Goal: Communication & Community: Answer question/provide support

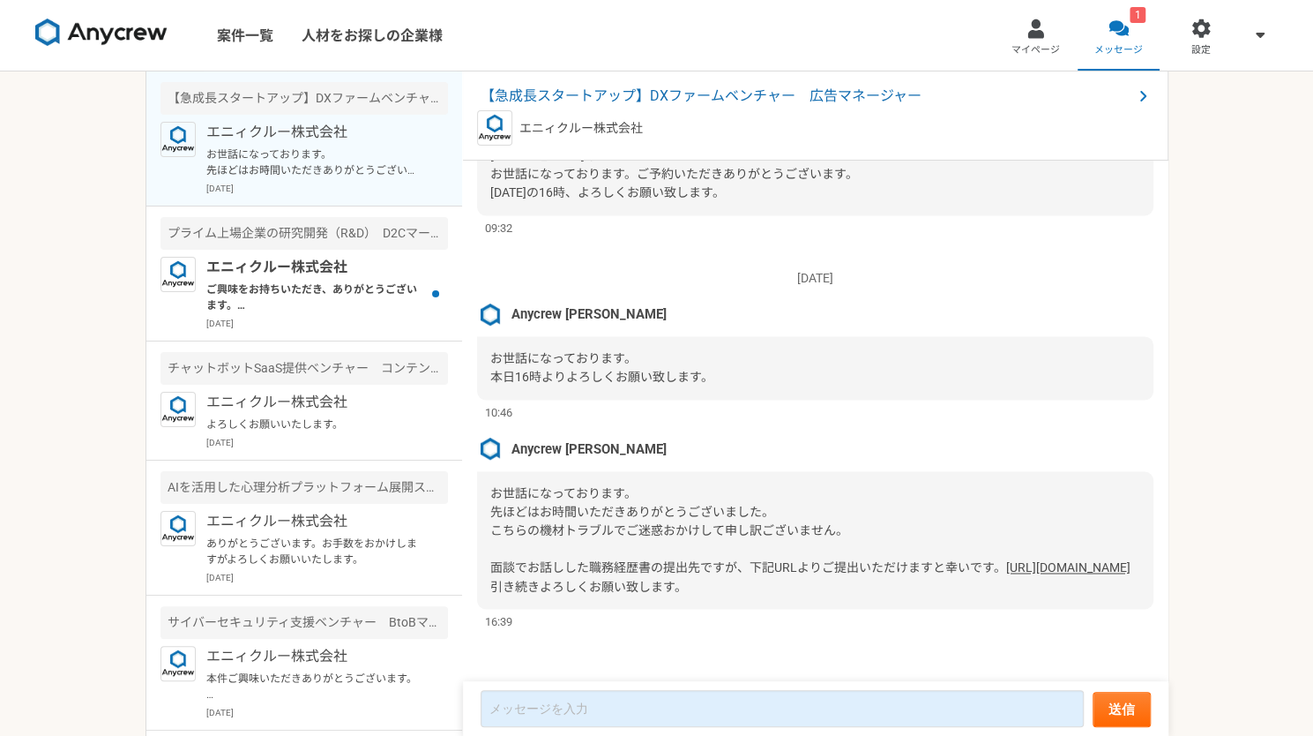
click at [1006, 560] on link "[URL][DOMAIN_NAME]" at bounding box center [1068, 567] width 124 height 14
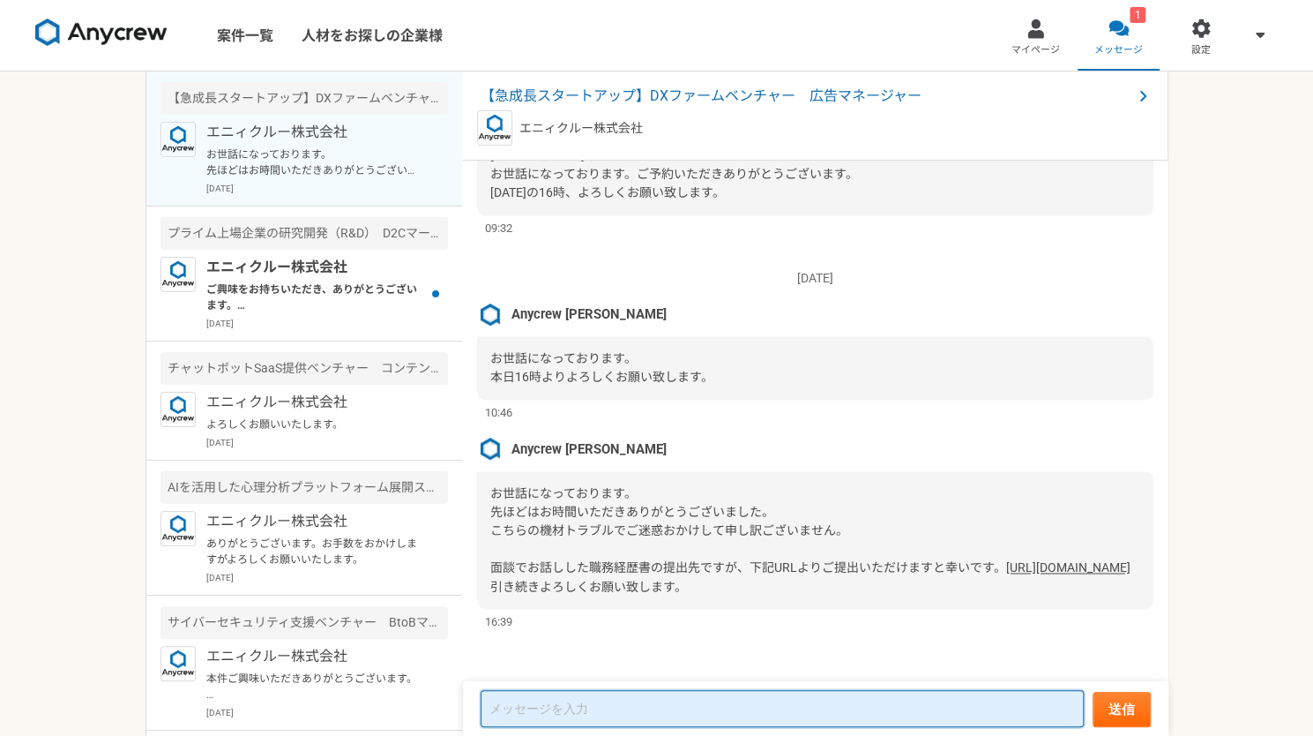
click at [540, 704] on textarea at bounding box center [782, 708] width 603 height 37
type textarea "o"
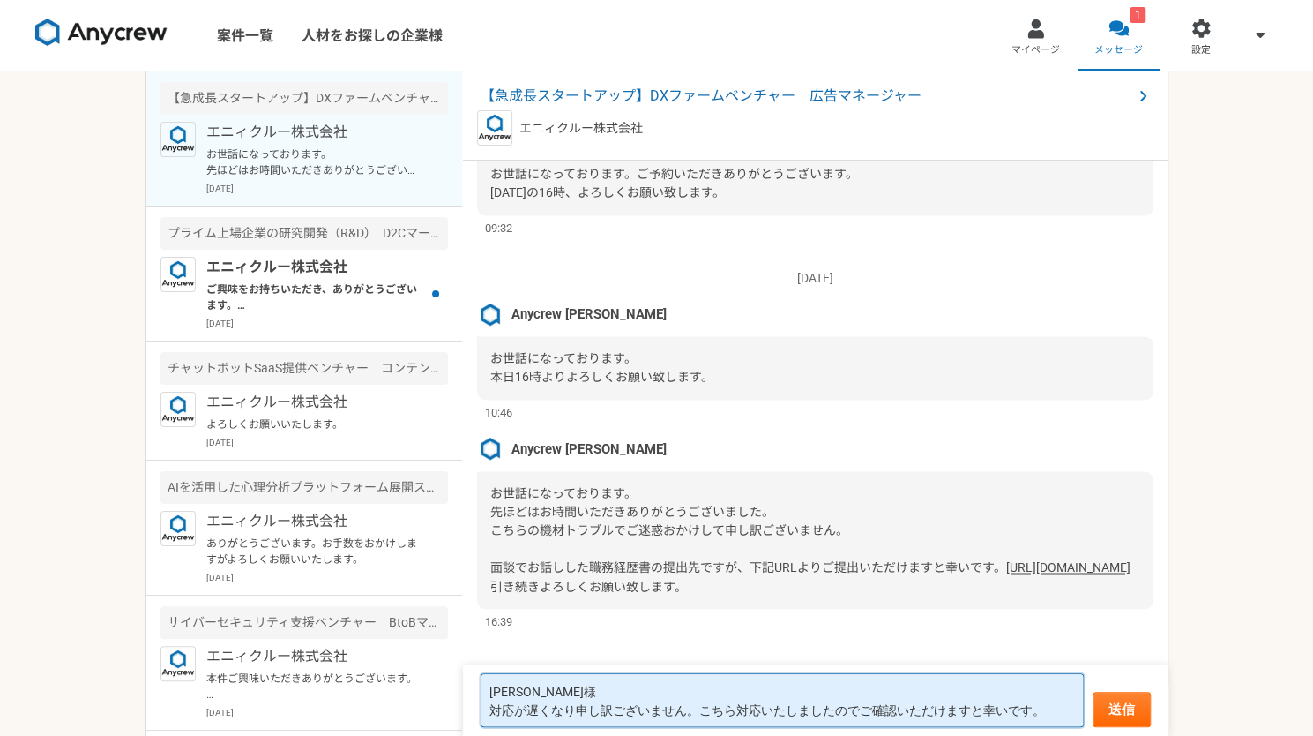
type textarea "[PERSON_NAME]様 対応が遅くなり申し訳ございません。こちら対応いたしましたのでご確認いただけますと幸いです。"
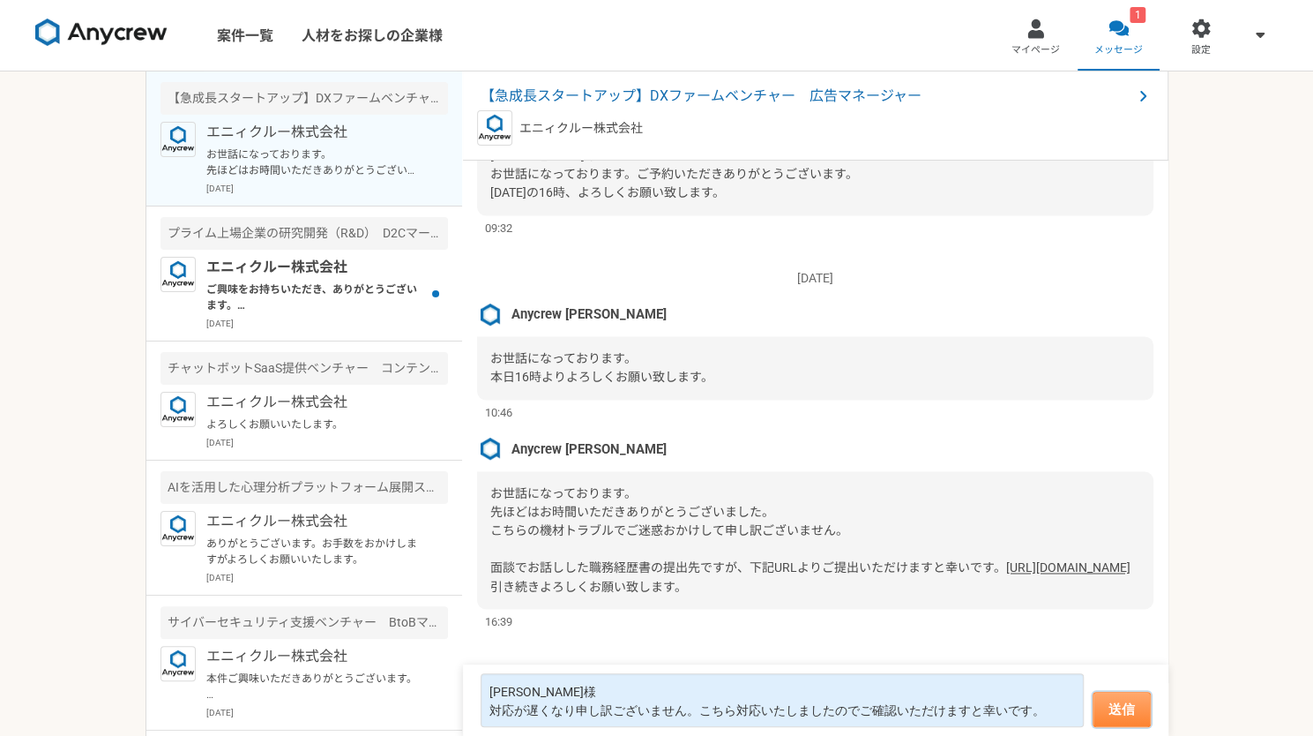
click at [1123, 705] on button "送信" at bounding box center [1122, 708] width 58 height 35
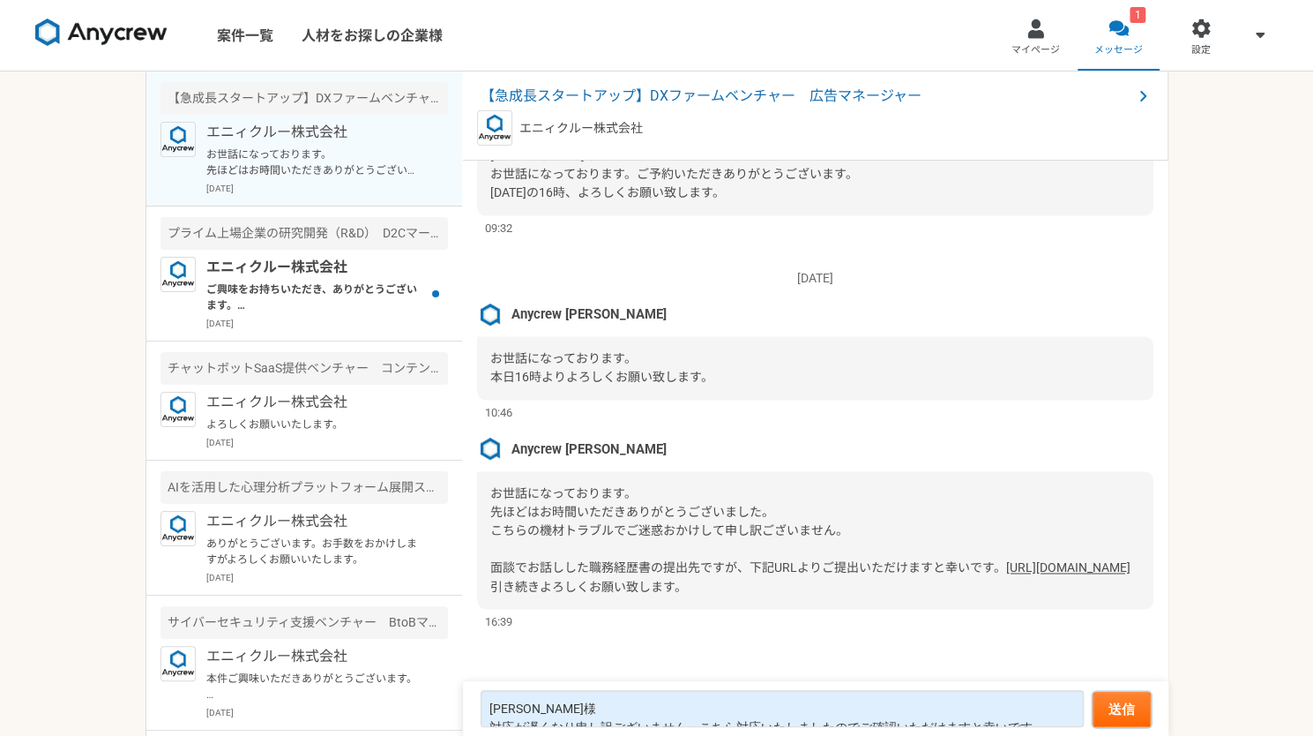
scroll to position [1833, 0]
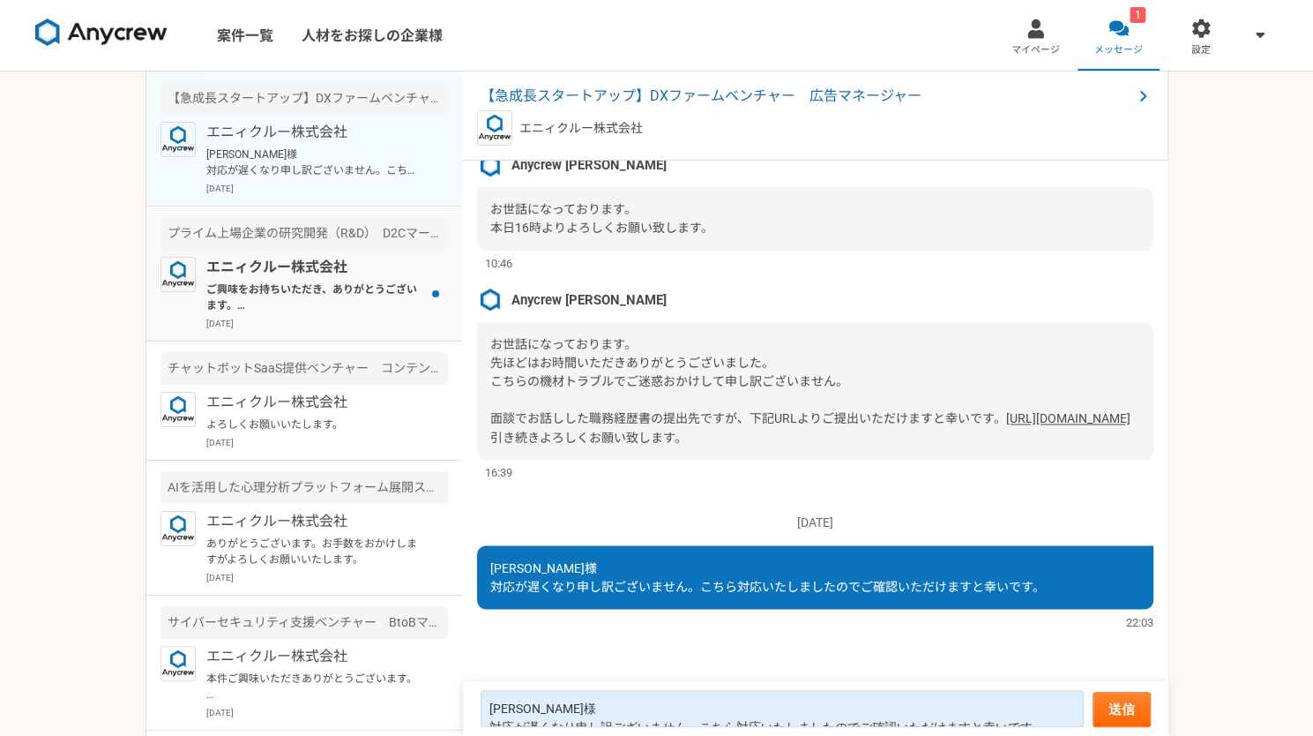
click at [252, 306] on p "ご興味をお持ちいただき、ありがとうございます。 インフルエンサーマーケティングや、D2Cマーケティングのご経験など、必須項目につきましては、いかがでしょうか？" at bounding box center [315, 297] width 218 height 32
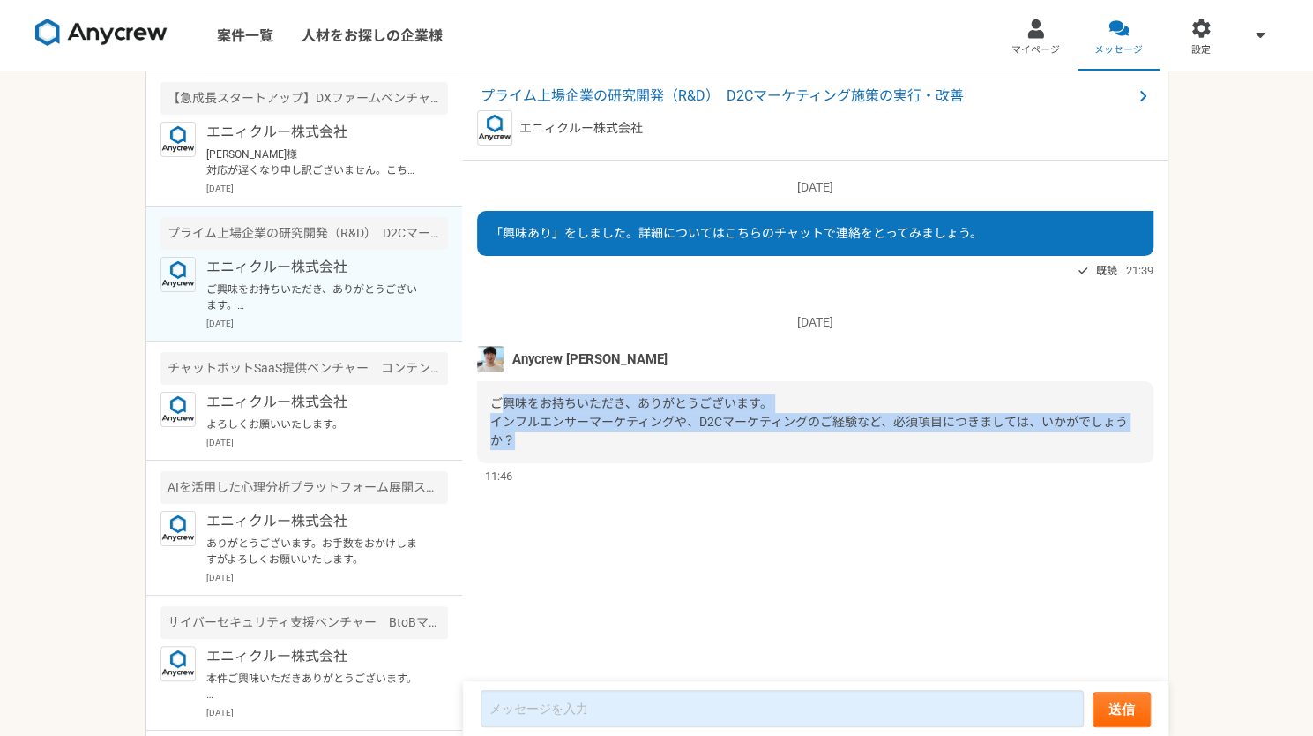
drag, startPoint x: 569, startPoint y: 437, endPoint x: 503, endPoint y: 404, distance: 74.2
click at [503, 404] on div "ご興味をお持ちいただき、ありがとうございます。 インフルエンサーマーケティングや、D2Cマーケティングのご経験など、必須項目につきましては、いかがでしょうか？" at bounding box center [815, 422] width 676 height 82
click at [503, 404] on span "ご興味をお持ちいただき、ありがとうございます。 インフルエンサーマーケティングや、D2Cマーケティングのご経験など、必須項目につきましては、いかがでしょうか？" at bounding box center [809, 421] width 638 height 51
drag, startPoint x: 503, startPoint y: 404, endPoint x: 544, endPoint y: 440, distance: 55.0
click at [544, 440] on div "ご興味をお持ちいただき、ありがとうございます。 インフルエンサーマーケティングや、D2Cマーケティングのご経験など、必須項目につきましては、いかがでしょうか？" at bounding box center [815, 422] width 676 height 82
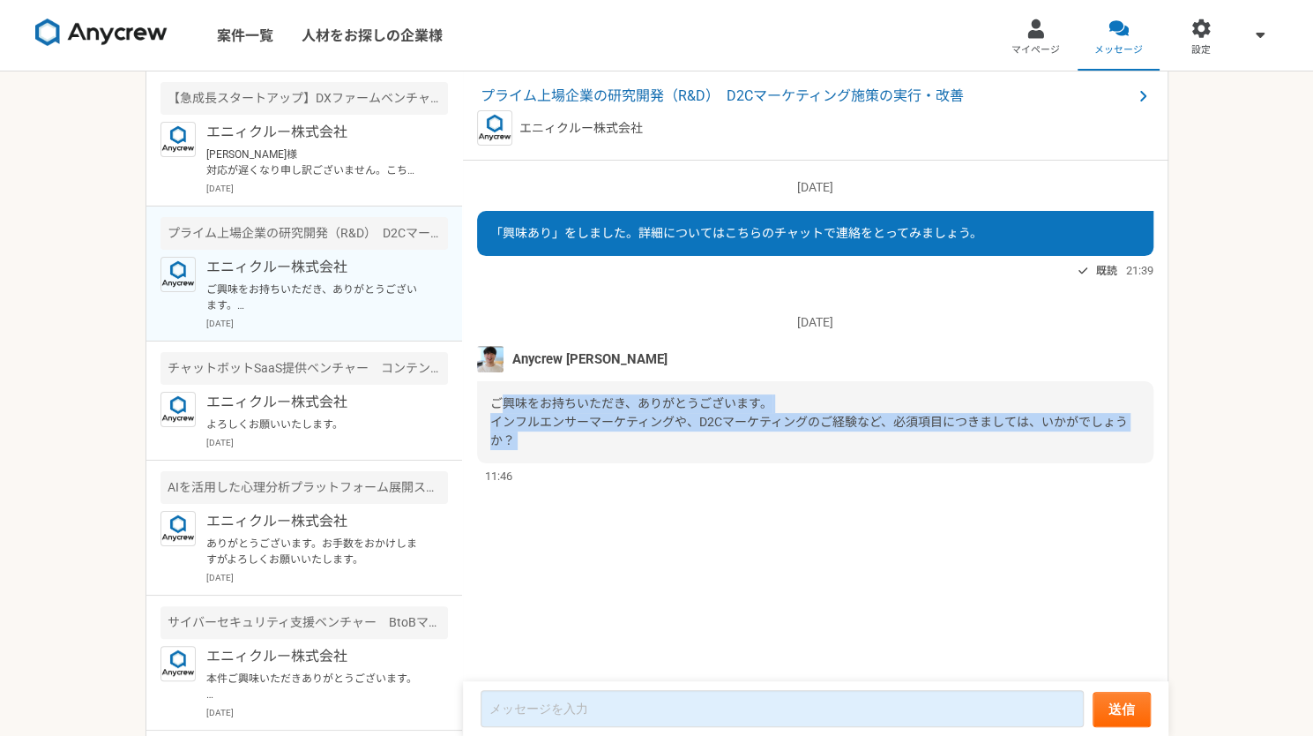
click at [544, 440] on div "ご興味をお持ちいただき、ありがとうございます。 インフルエンサーマーケティングや、D2Cマーケティングのご経験など、必須項目につきましては、いかがでしょうか？" at bounding box center [815, 422] width 676 height 82
drag, startPoint x: 544, startPoint y: 440, endPoint x: 481, endPoint y: 415, distance: 68.1
click at [481, 415] on div "ご興味をお持ちいただき、ありがとうございます。 インフルエンサーマーケティングや、D2Cマーケティングのご経験など、必須項目につきましては、いかがでしょうか？" at bounding box center [815, 422] width 676 height 82
click at [489, 415] on div "ご興味をお持ちいただき、ありがとうございます。 インフルエンサーマーケティングや、D2Cマーケティングのご経験など、必須項目につきましては、いかがでしょうか？" at bounding box center [815, 422] width 676 height 82
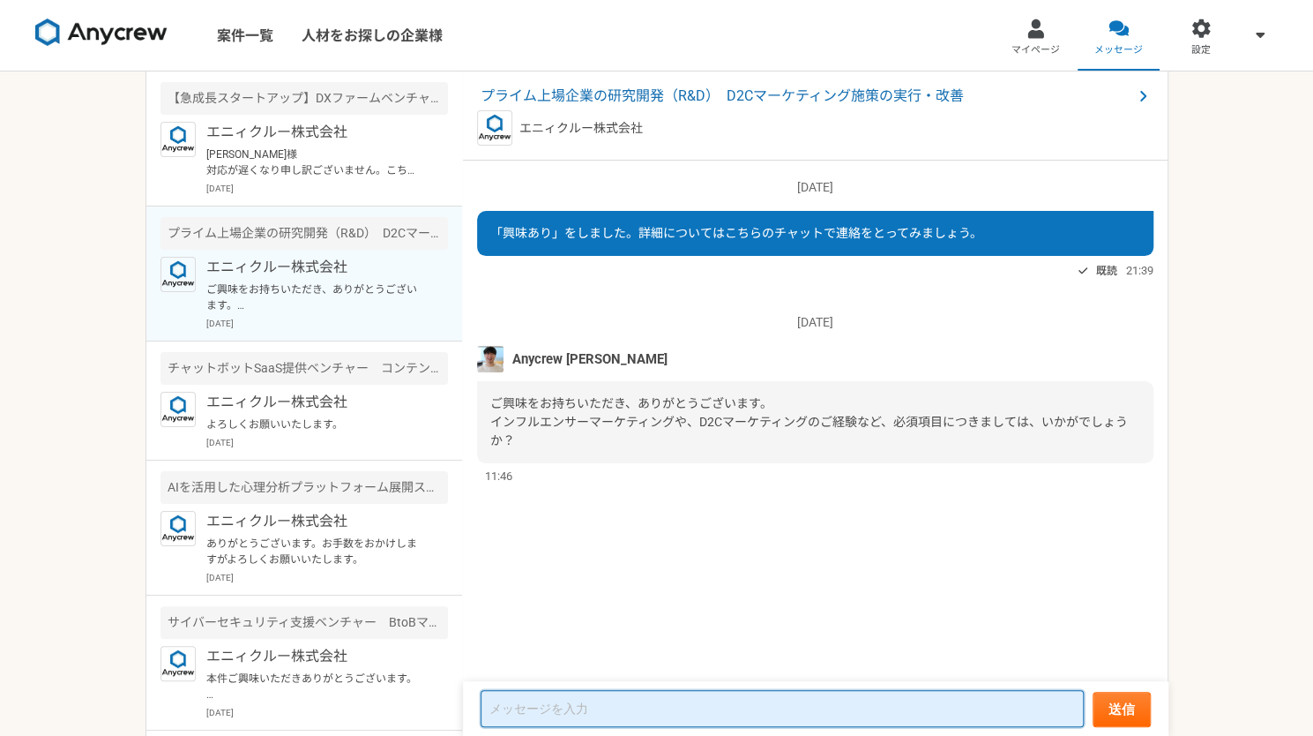
click at [573, 705] on textarea at bounding box center [782, 708] width 603 height 37
type textarea "D"
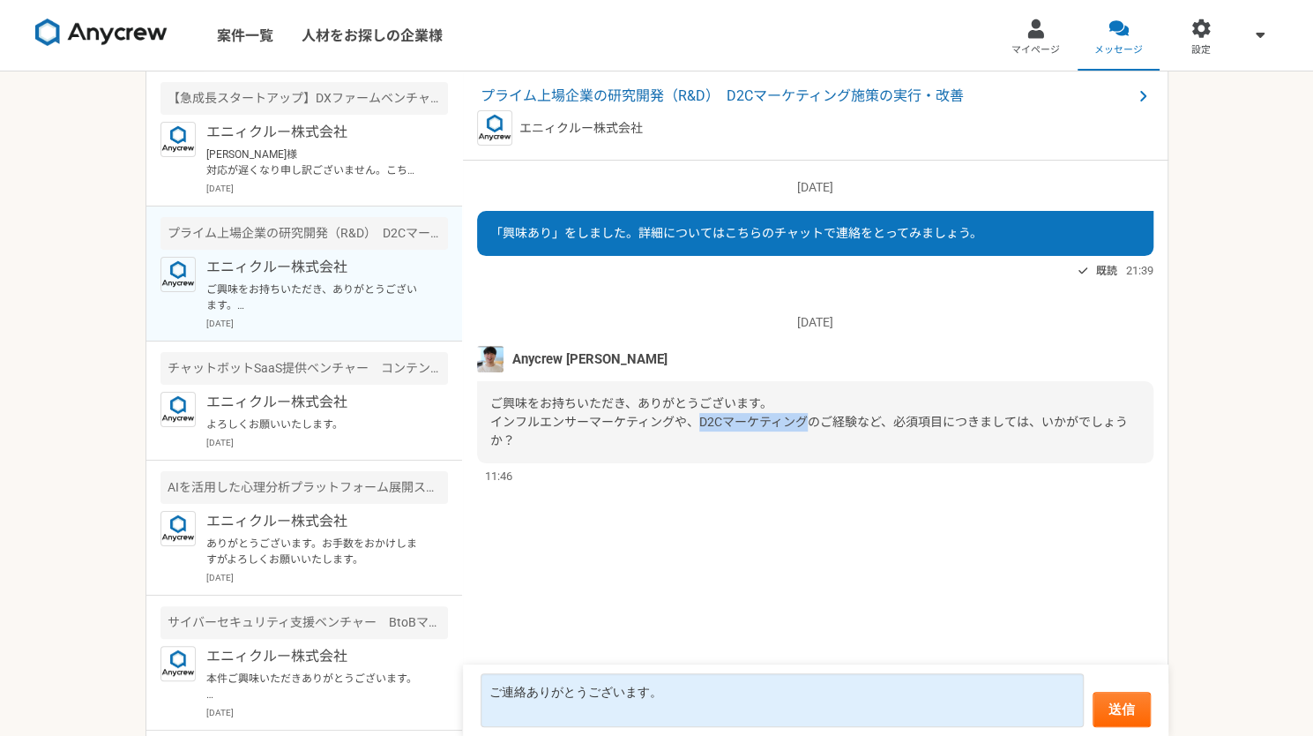
drag, startPoint x: 695, startPoint y: 418, endPoint x: 810, endPoint y: 421, distance: 115.6
click at [810, 421] on span "ご興味をお持ちいただき、ありがとうございます。 インフルエンサーマーケティングや、D2Cマーケティングのご経験など、必須項目につきましては、いかがでしょうか？" at bounding box center [809, 421] width 638 height 51
copy span "D2Cマーケティング"
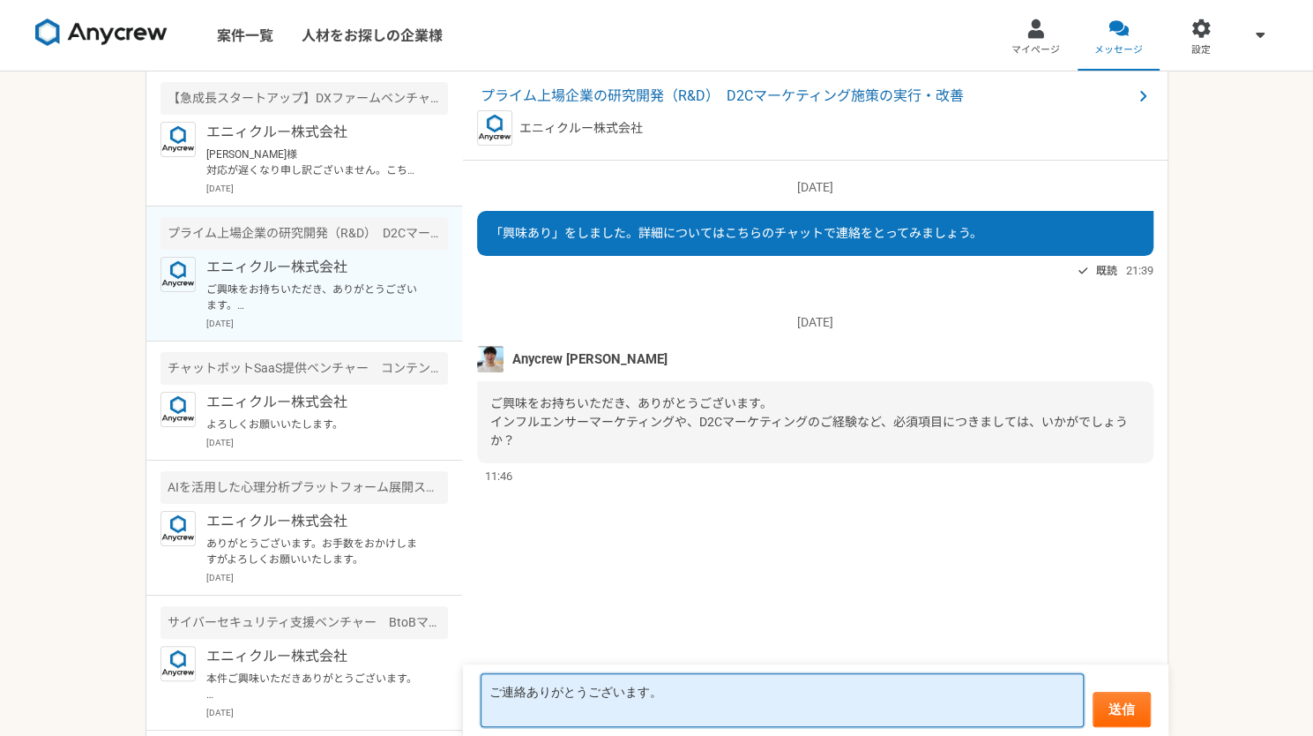
click at [617, 713] on textarea "ご連絡ありがとうございます。" at bounding box center [782, 700] width 603 height 54
paste textarea "D2Cマーケティング"
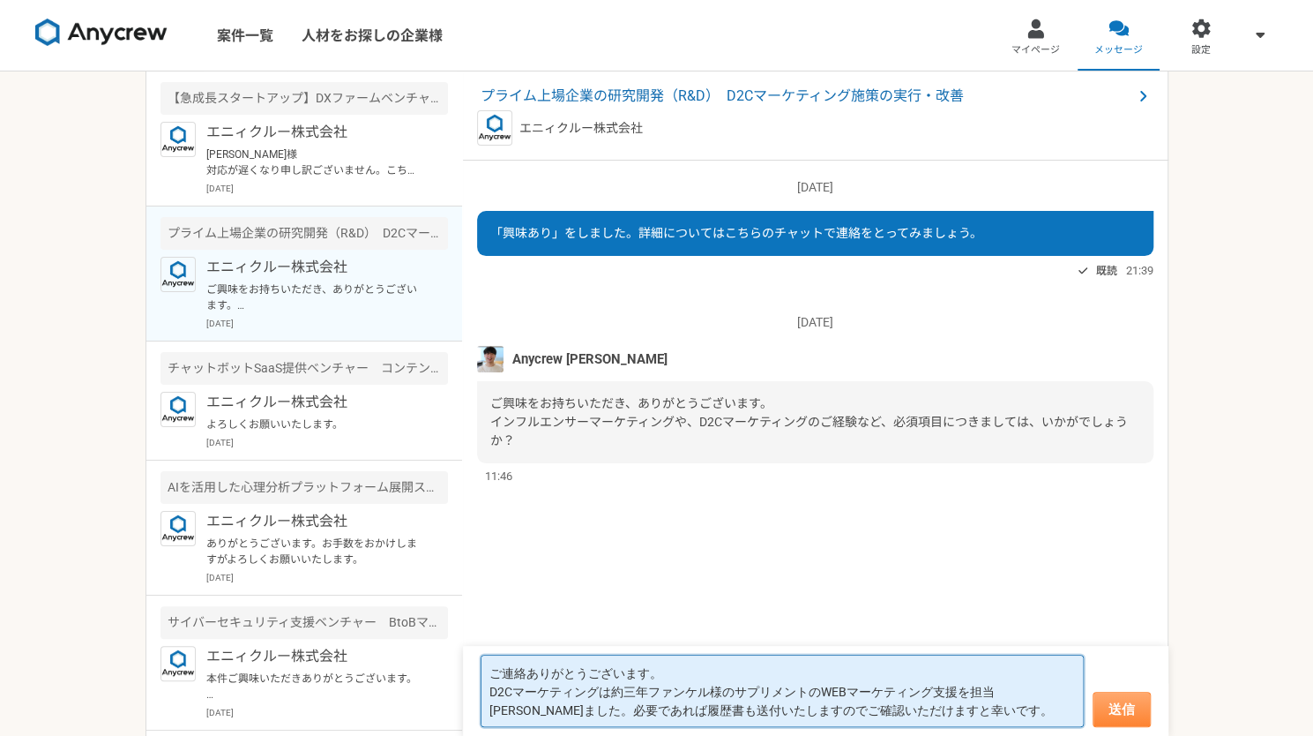
type textarea "ご連絡ありがとうございます。 D2Cマーケティングは約三年ファンケル様のサプリメントのWEBマーケティング支援を担当[PERSON_NAME]ました。必要であ…"
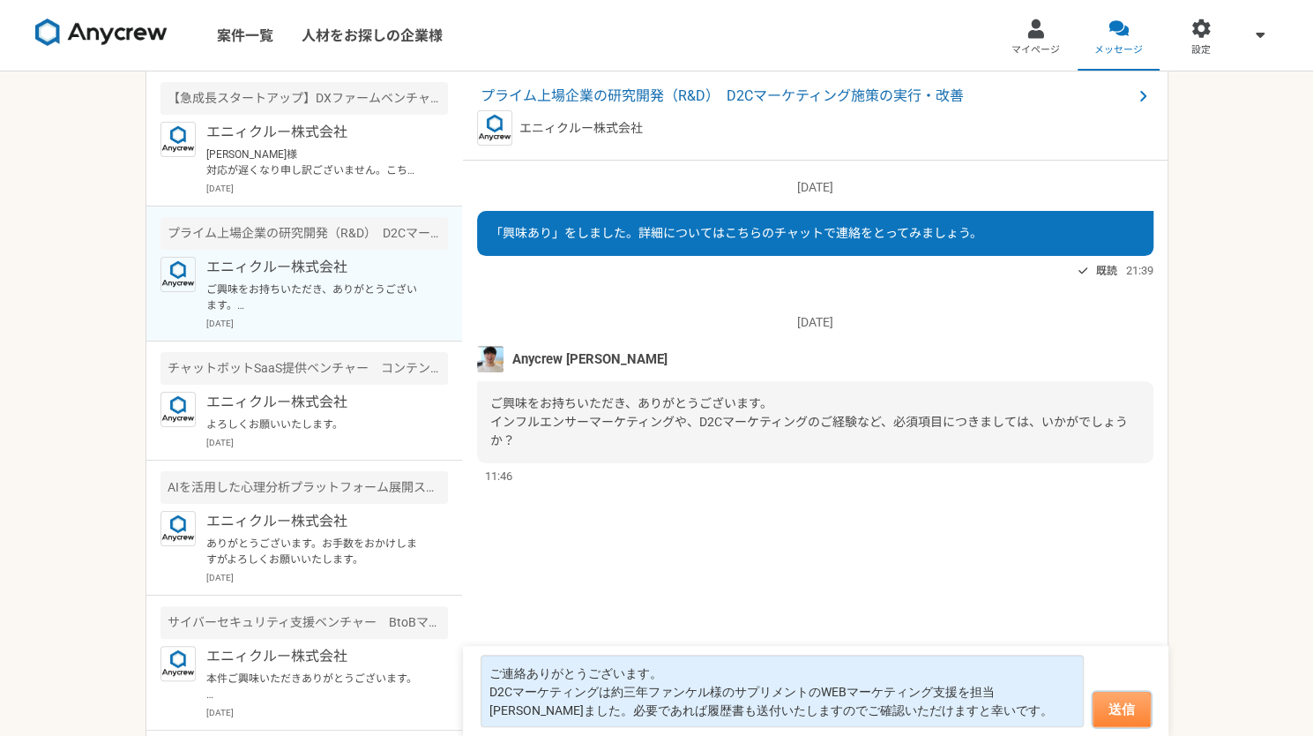
click at [1104, 721] on button "送信" at bounding box center [1122, 708] width 58 height 35
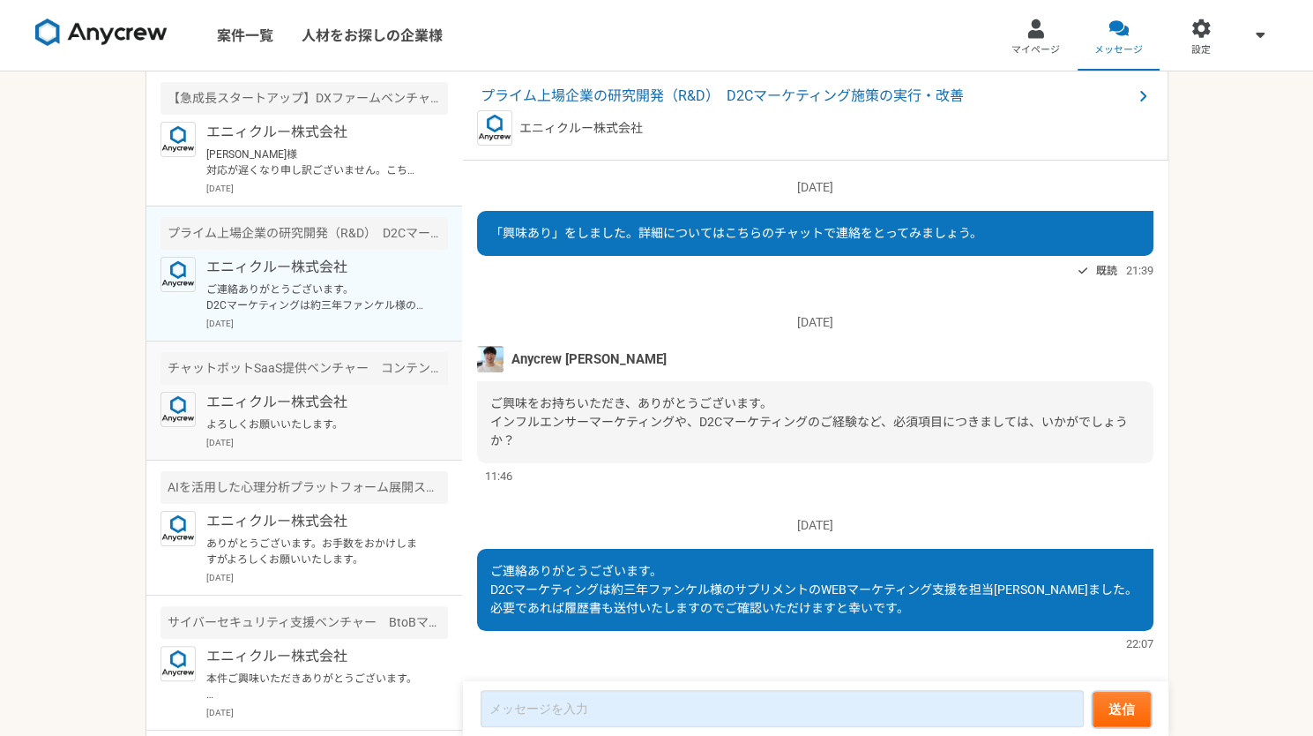
scroll to position [21, 0]
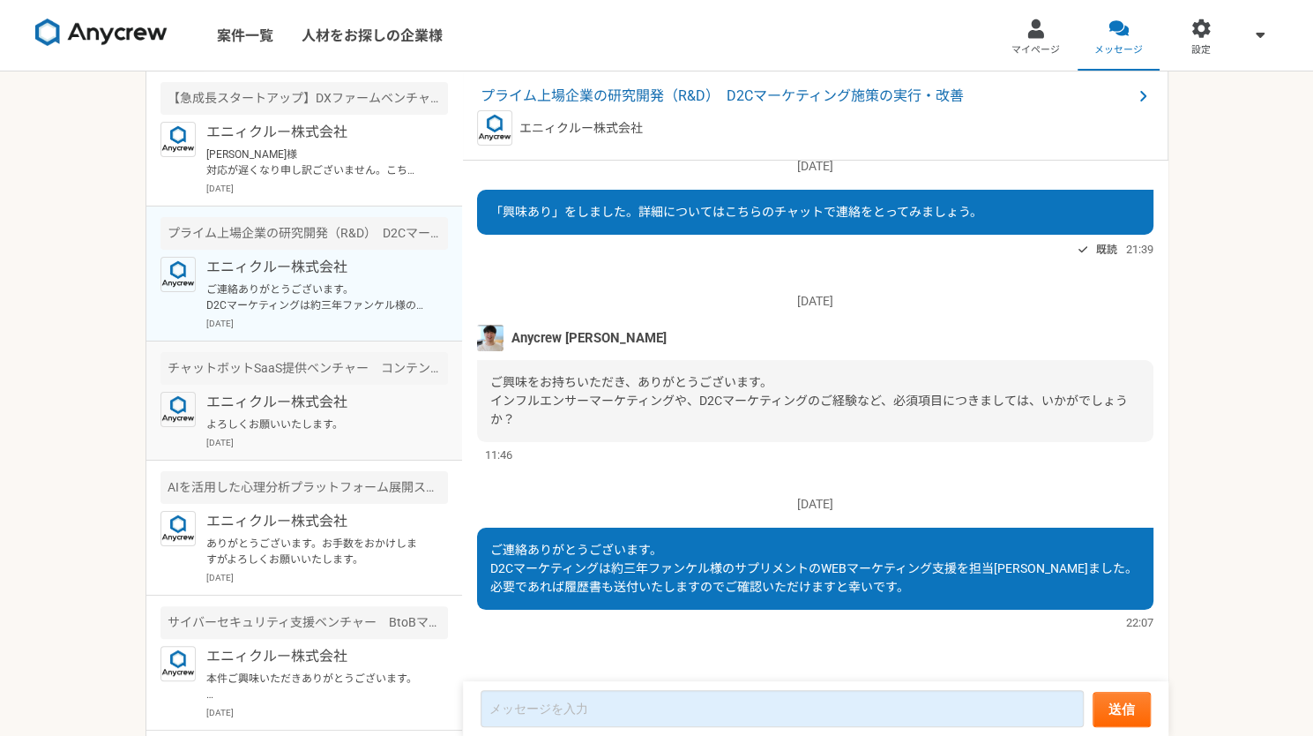
click at [260, 410] on p "エニィクルー株式会社" at bounding box center [315, 402] width 218 height 21
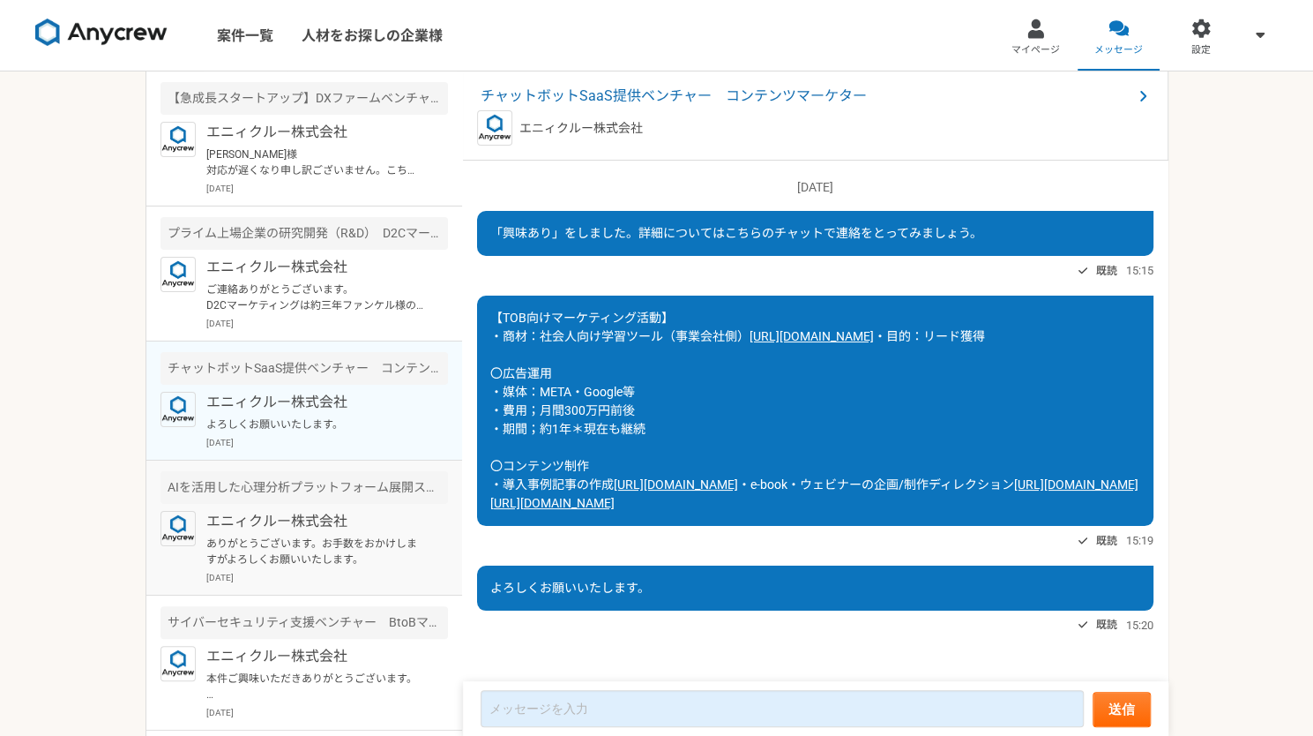
scroll to position [116, 0]
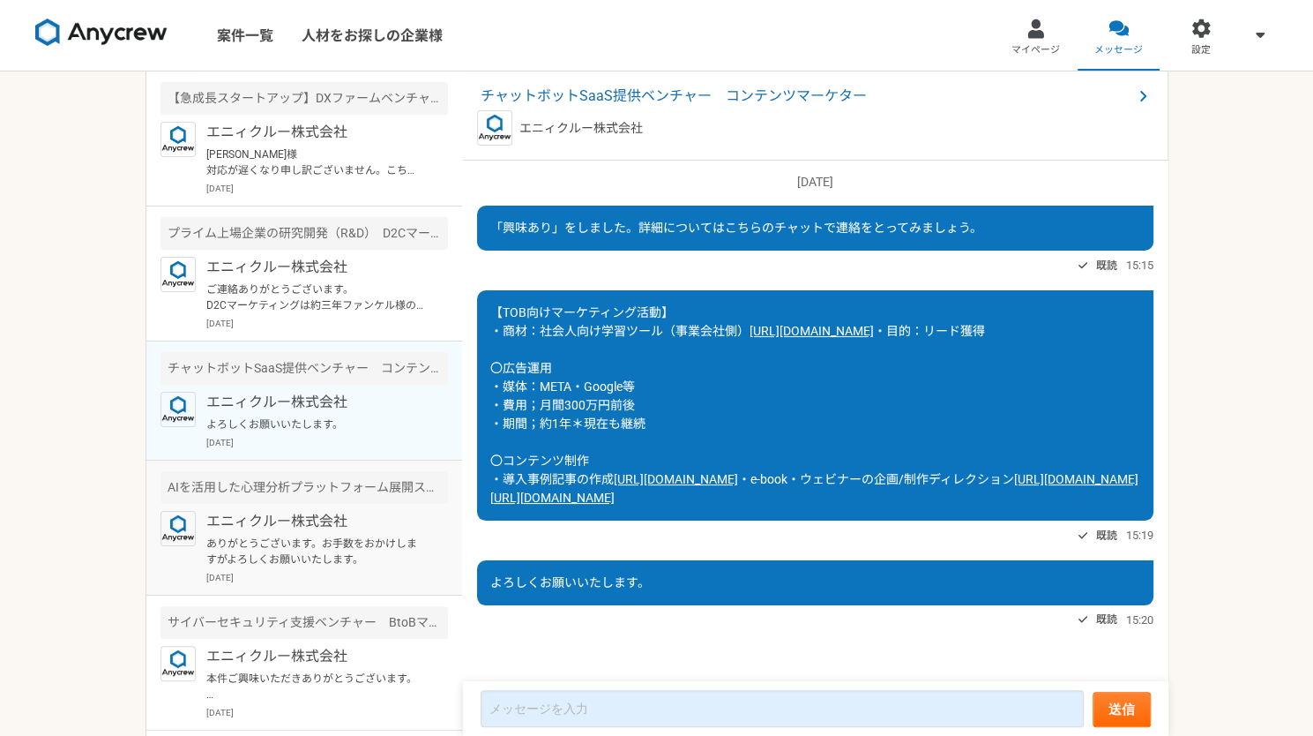
click at [285, 505] on article "AIを活用した心理分析プラットフォーム展開スタートアップ　マーケティング企画運用 エニィクルー株式会社 ありがとうございます。お手数をおかけしますがよろしくお…" at bounding box center [304, 527] width 316 height 135
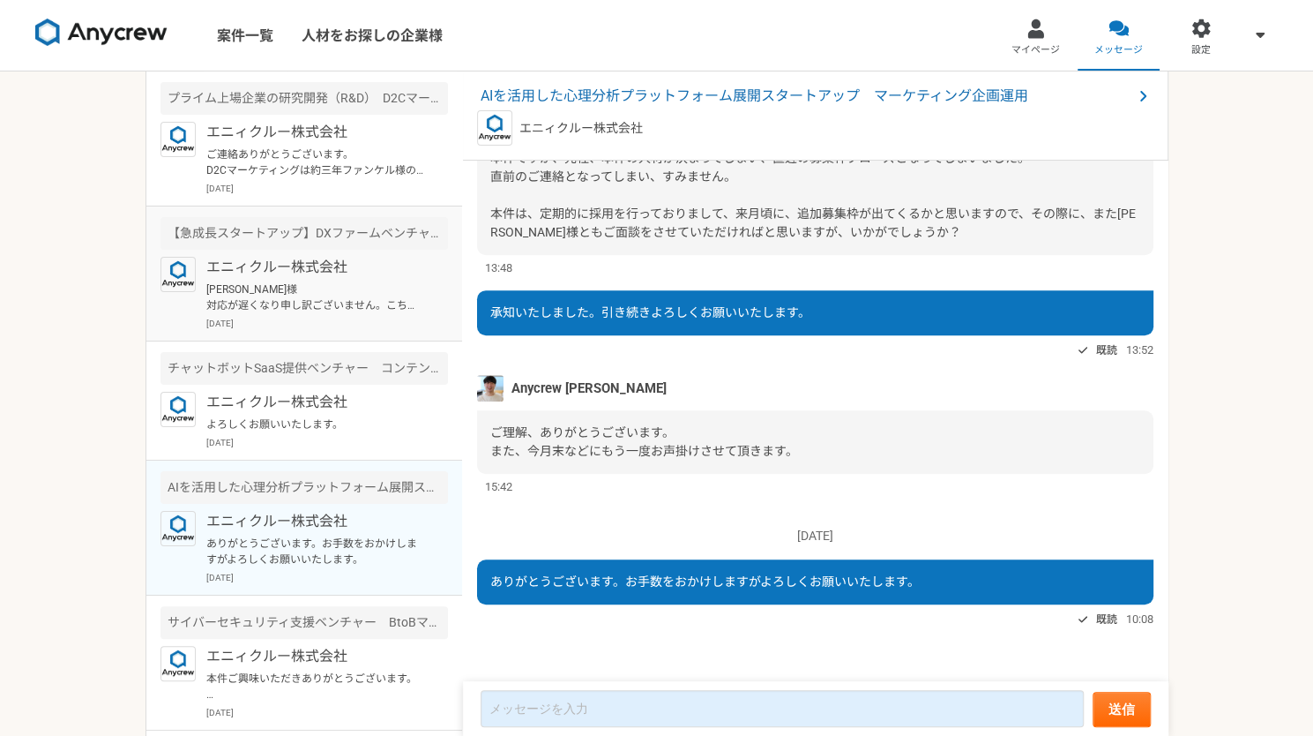
click at [310, 312] on div "エニィクルー株式会社 [PERSON_NAME]様 対応が遅くなり申し訳ございません。こちら対応いたしましたのでご確認いただけますと幸いです。 [DATE]" at bounding box center [327, 293] width 242 height 73
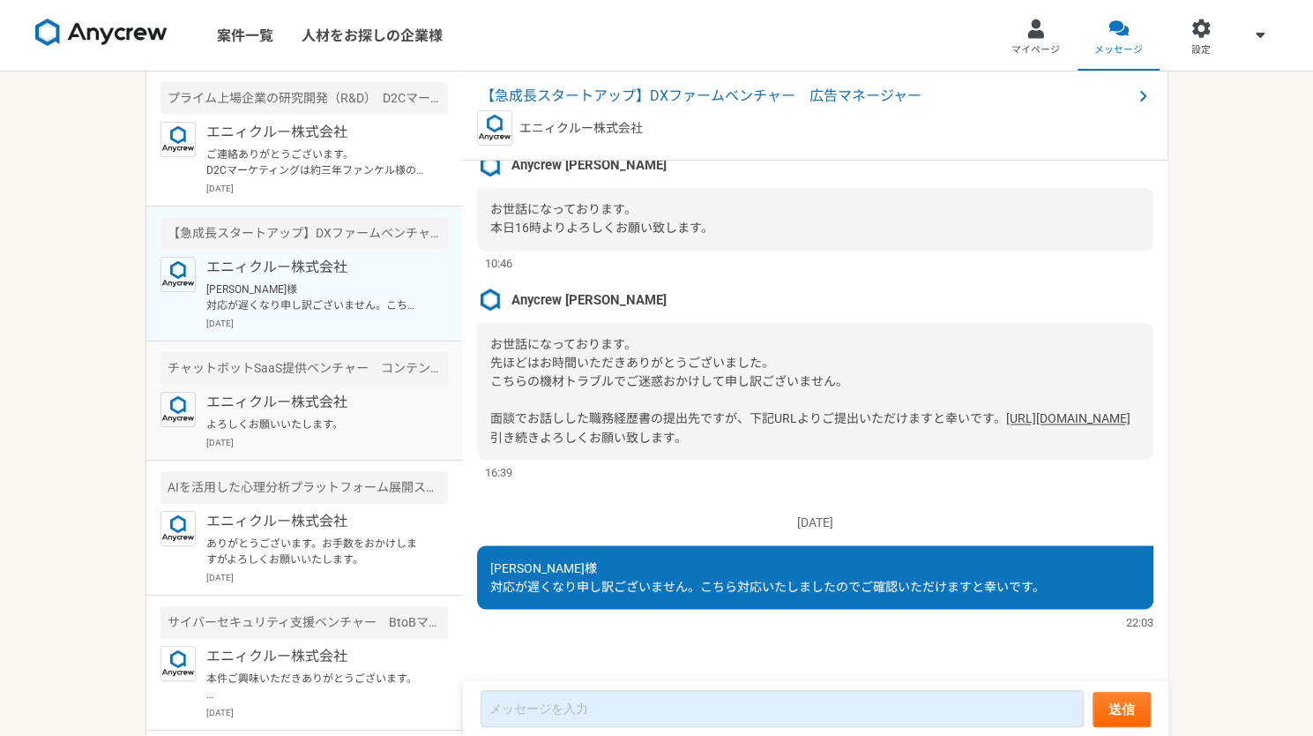
click at [314, 401] on p "エニィクルー株式会社" at bounding box center [315, 402] width 218 height 21
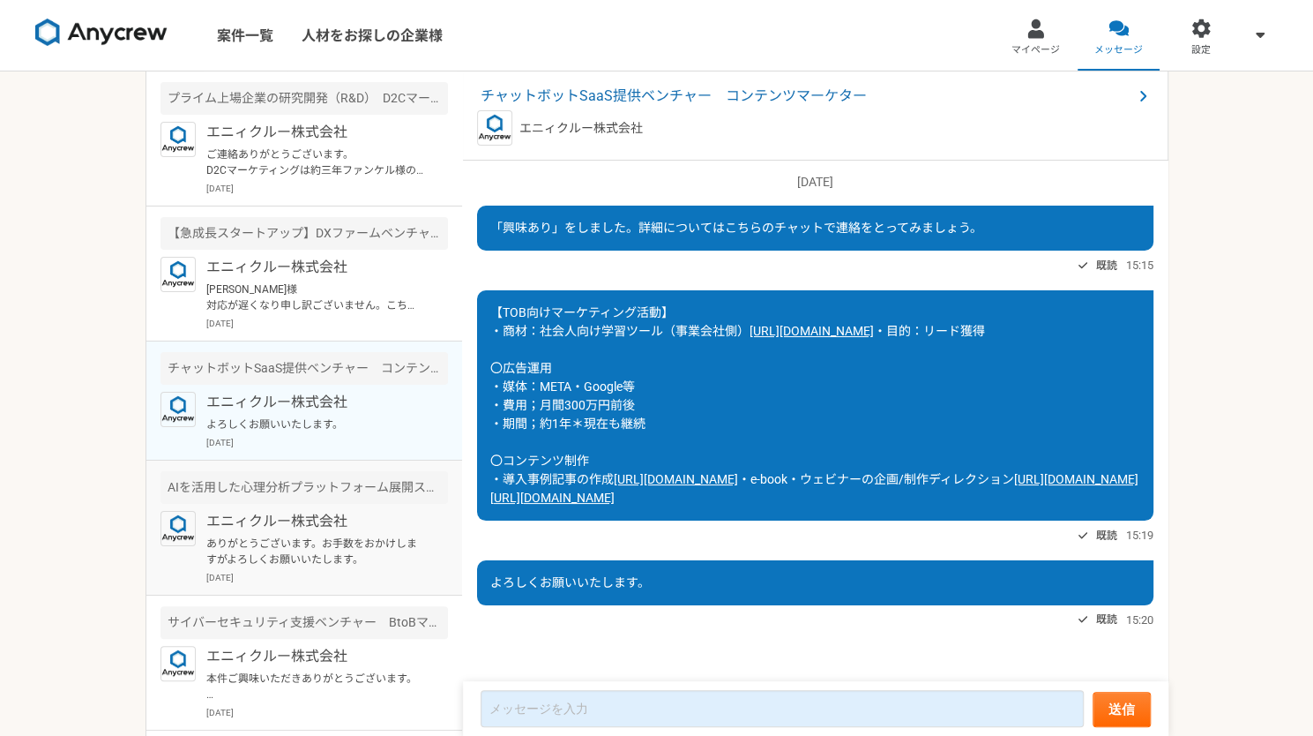
click at [309, 504] on article "AIを活用した心理分析プラットフォーム展開スタートアップ　マーケティング企画運用 エニィクルー株式会社 ありがとうございます。お手数をおかけしますがよろしくお…" at bounding box center [304, 527] width 316 height 135
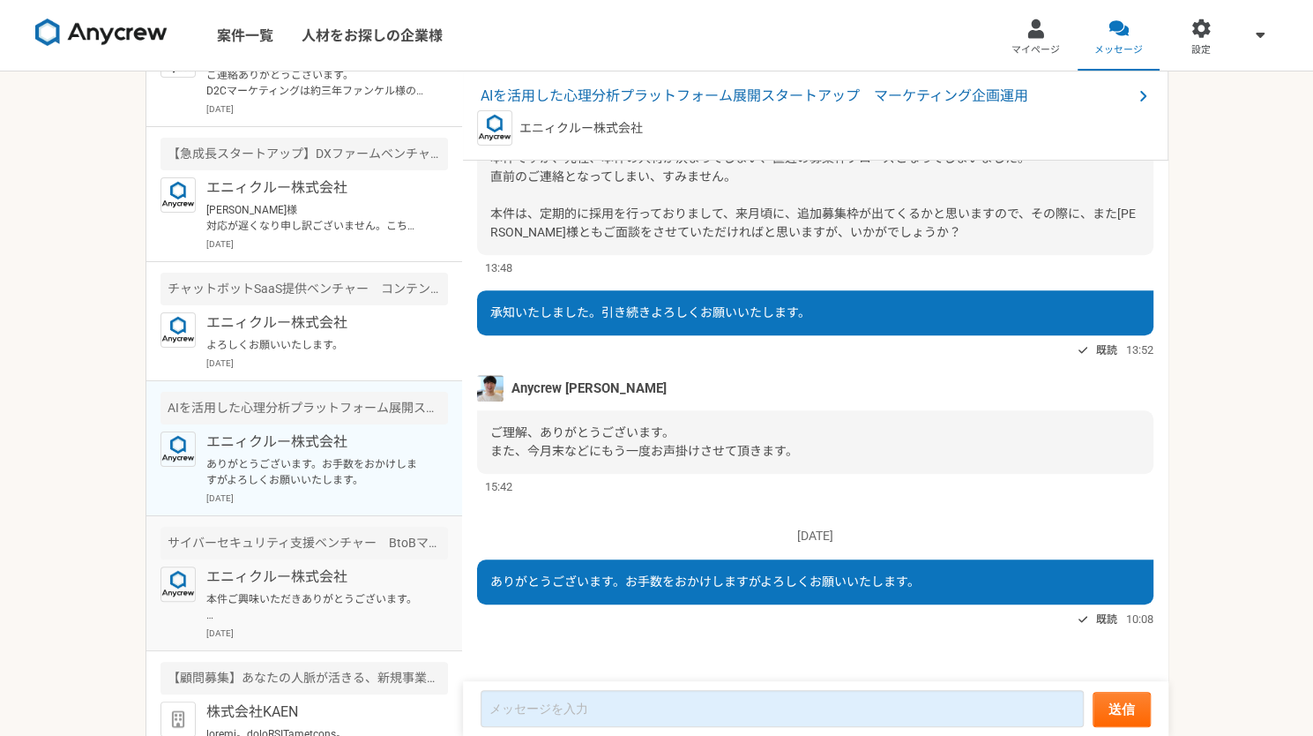
scroll to position [128, 0]
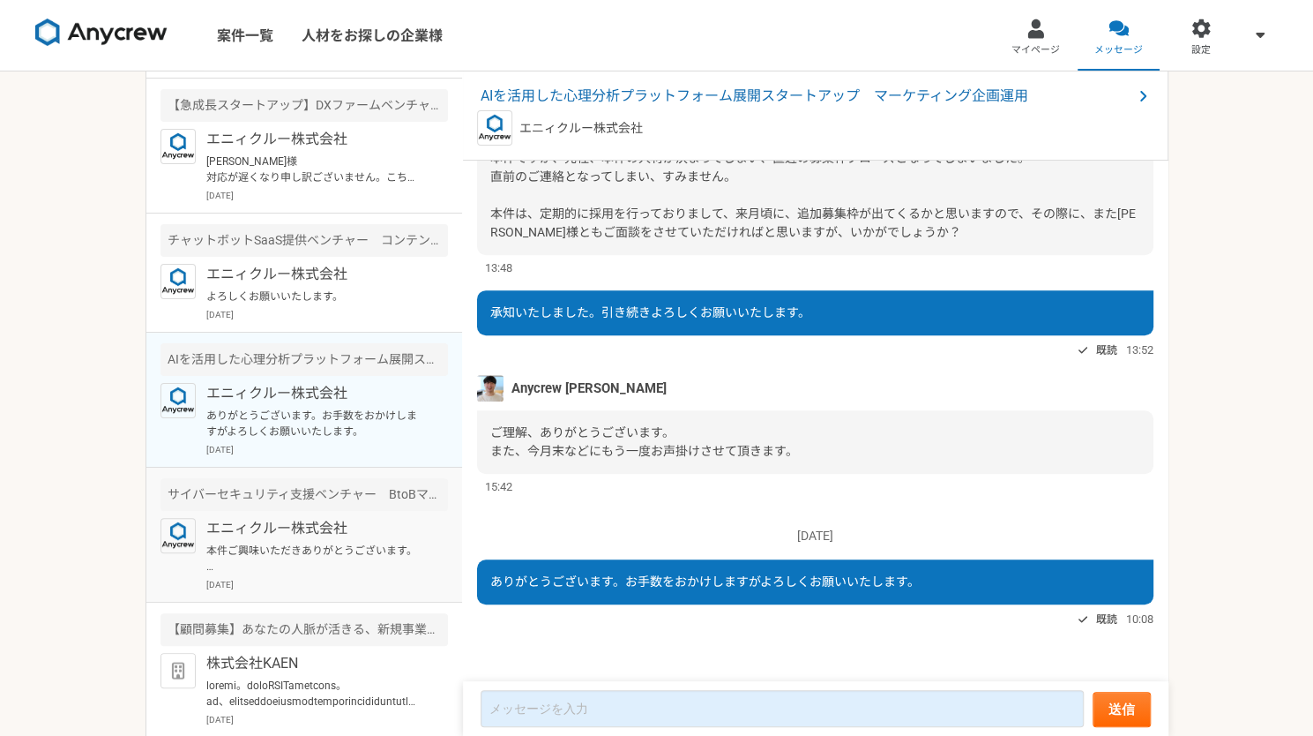
click at [295, 530] on p "エニィクルー株式会社" at bounding box center [315, 528] width 218 height 21
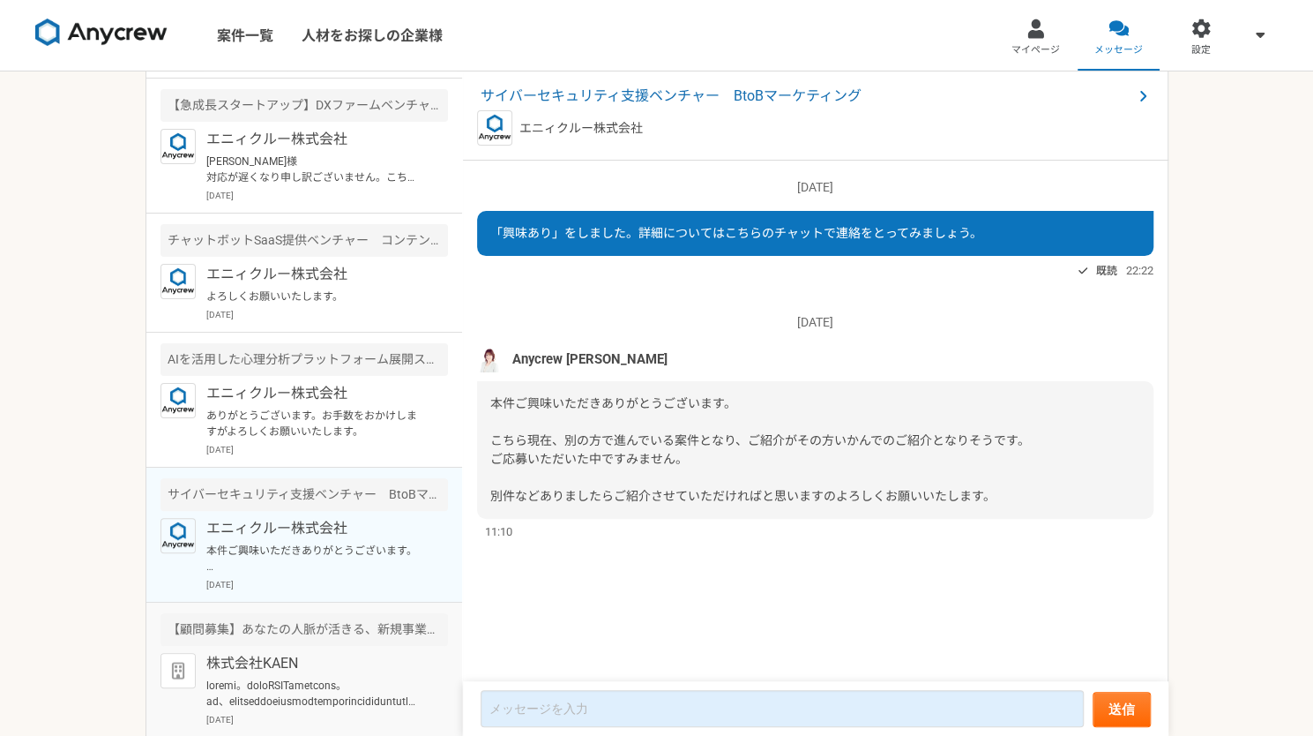
click at [266, 641] on div "【顧問募集】あなたの人脈が活きる、新規事業推進パートナー" at bounding box center [305, 629] width 288 height 33
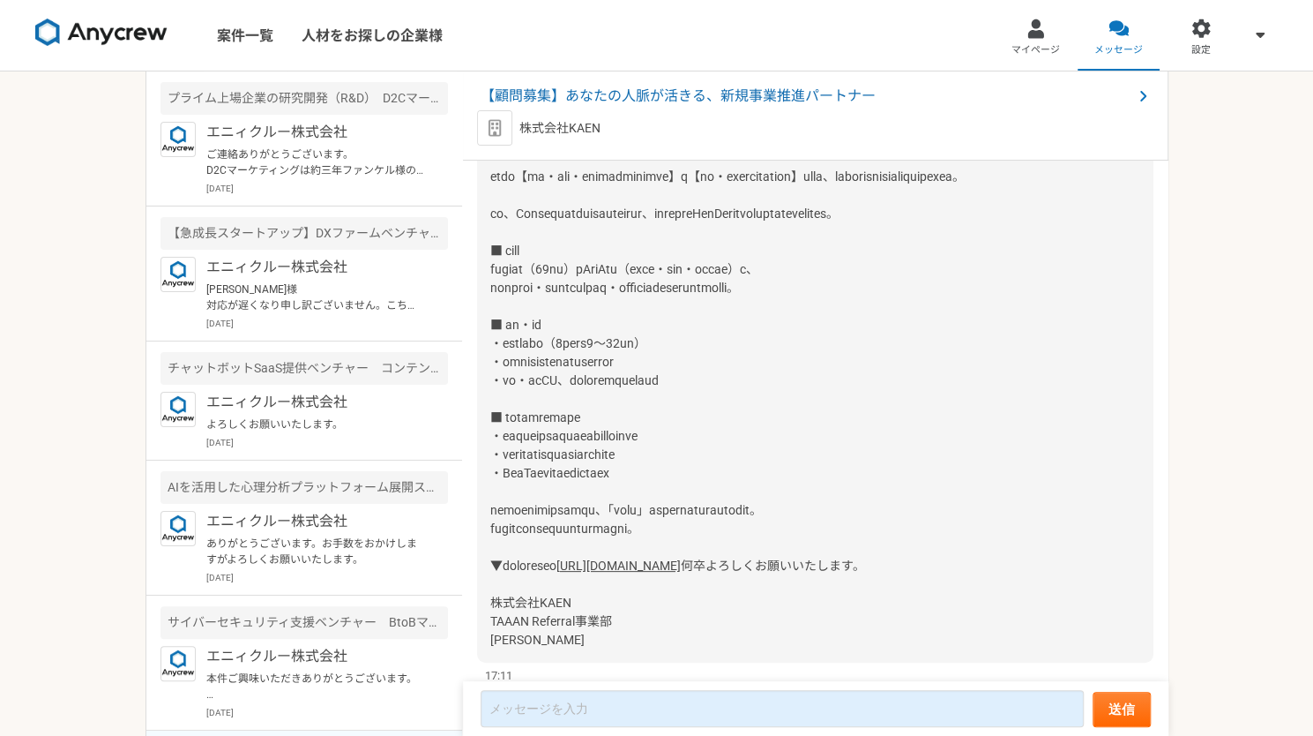
scroll to position [293, 0]
